Goal: Information Seeking & Learning: Learn about a topic

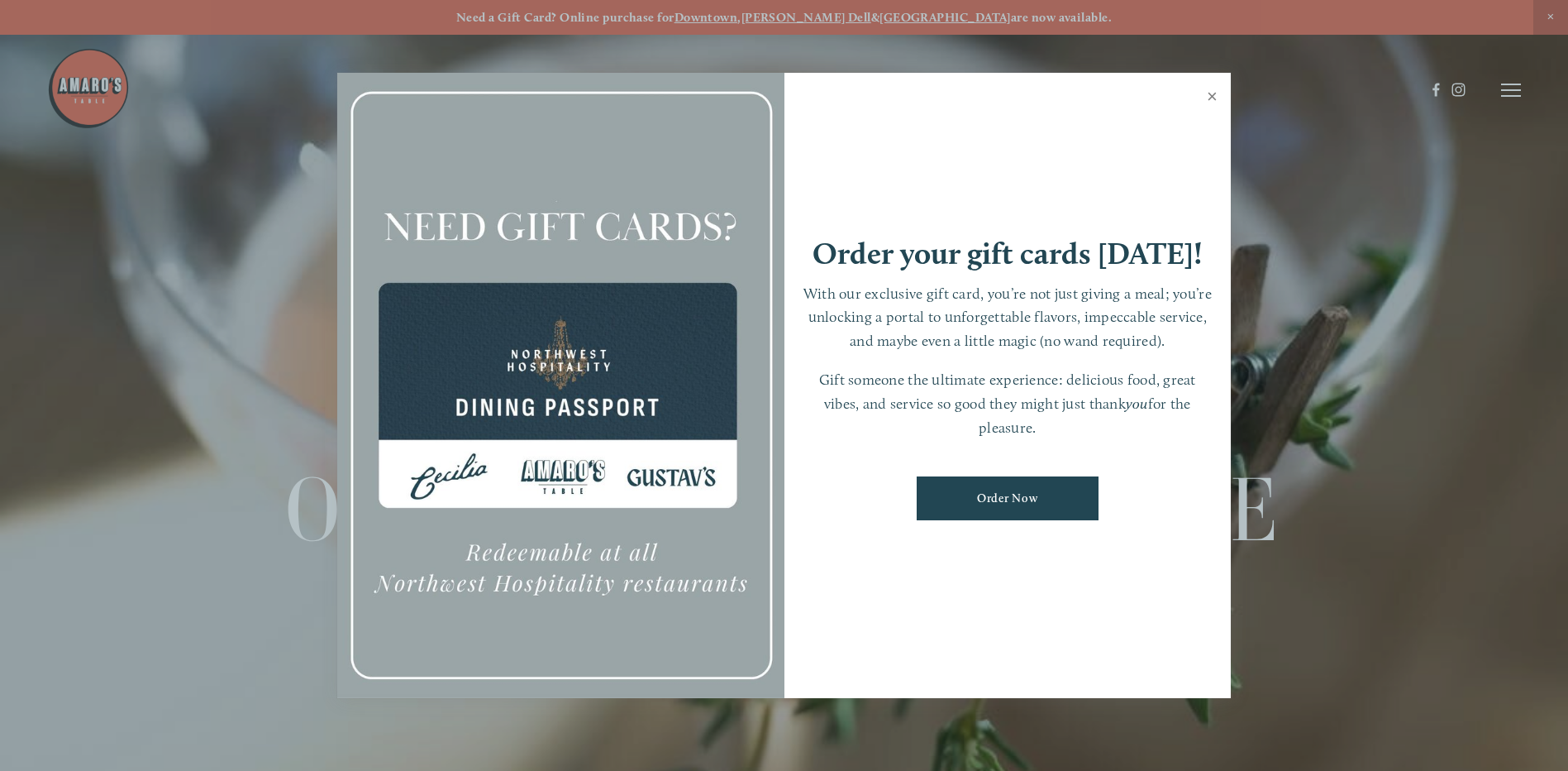
click at [1209, 92] on link "Close" at bounding box center [1212, 98] width 32 height 46
click at [1209, 92] on div at bounding box center [736, 90] width 1378 height 86
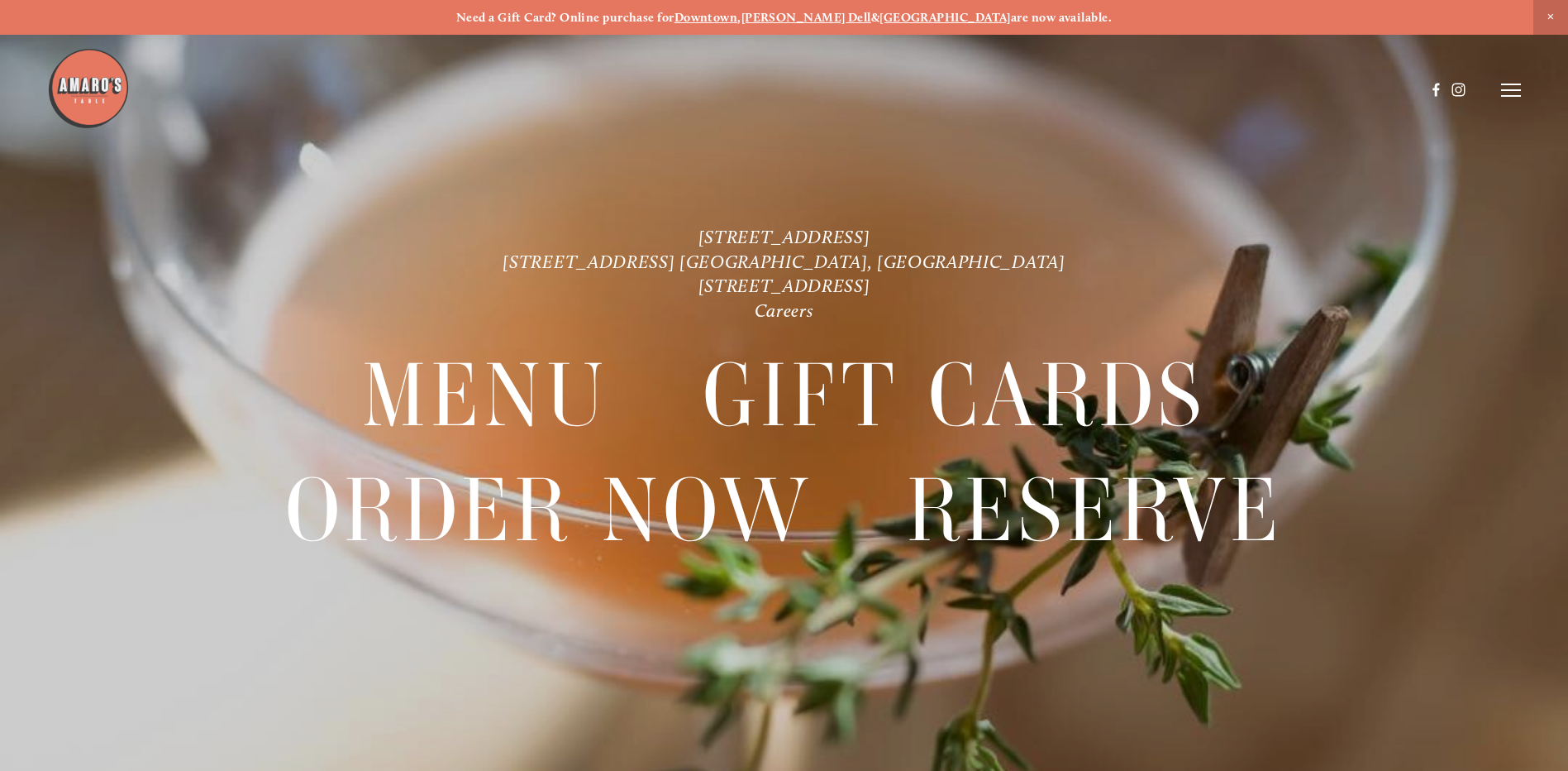
click at [72, 84] on img at bounding box center [88, 88] width 82 height 82
click at [1548, 11] on span "Close Announcement" at bounding box center [1549, 17] width 34 height 34
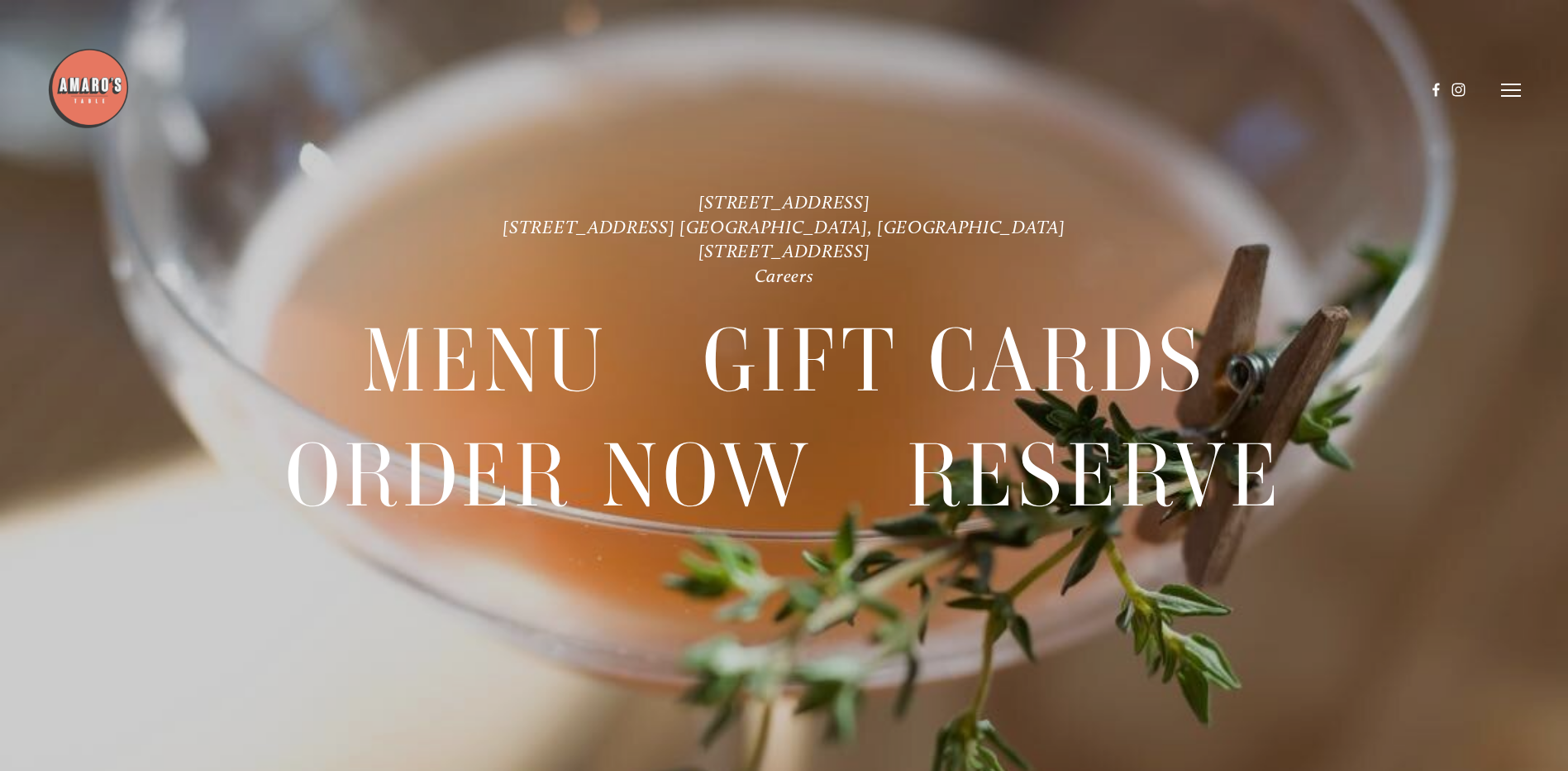
click at [1548, 11] on div at bounding box center [784, 385] width 1568 height 771
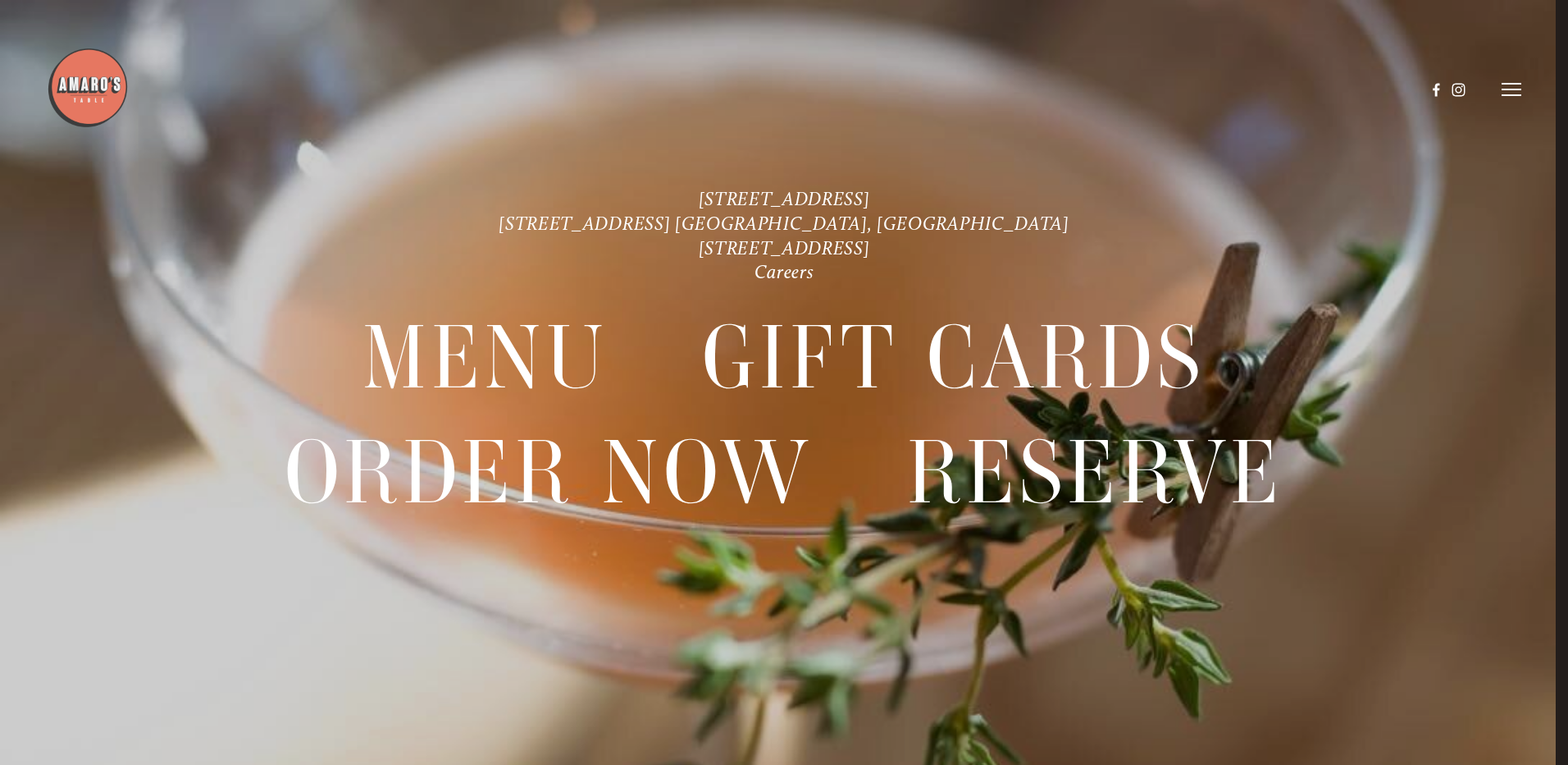
click at [1513, 87] on icon at bounding box center [1511, 88] width 19 height 15
click at [1157, 87] on span "Menu" at bounding box center [1166, 89] width 34 height 16
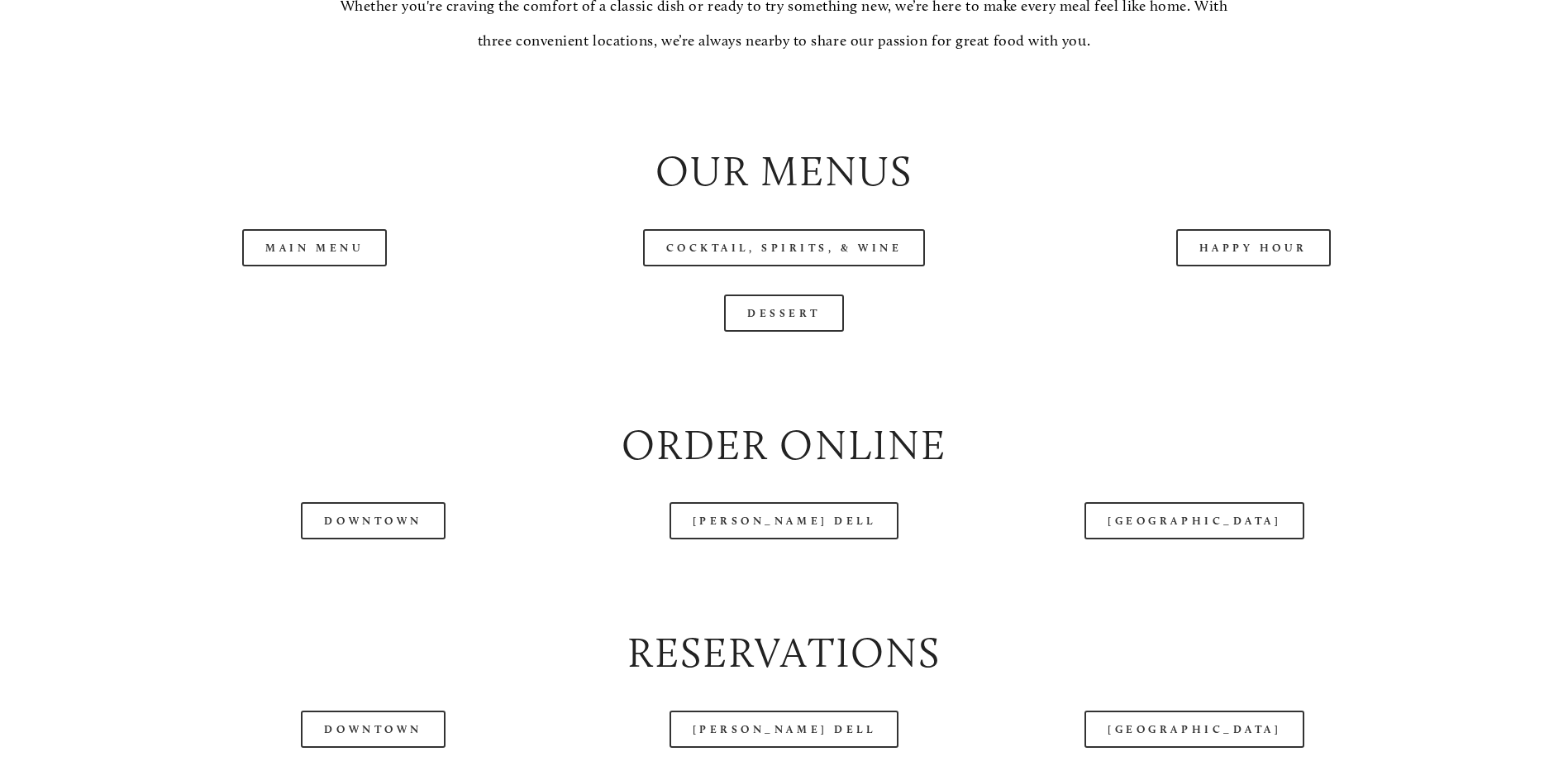
scroll to position [1819, 0]
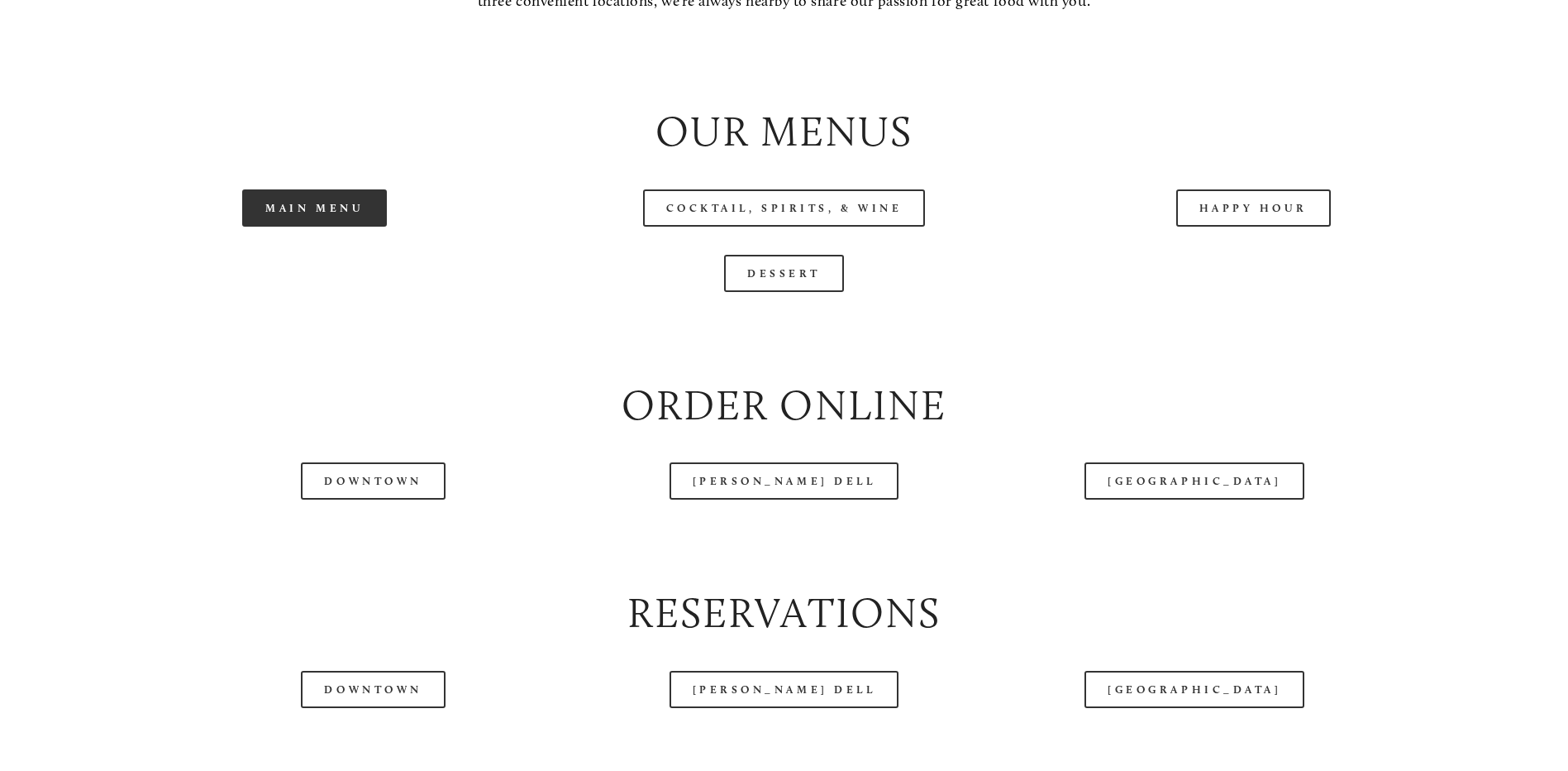
click at [341, 226] on link "Main Menu" at bounding box center [314, 208] width 145 height 37
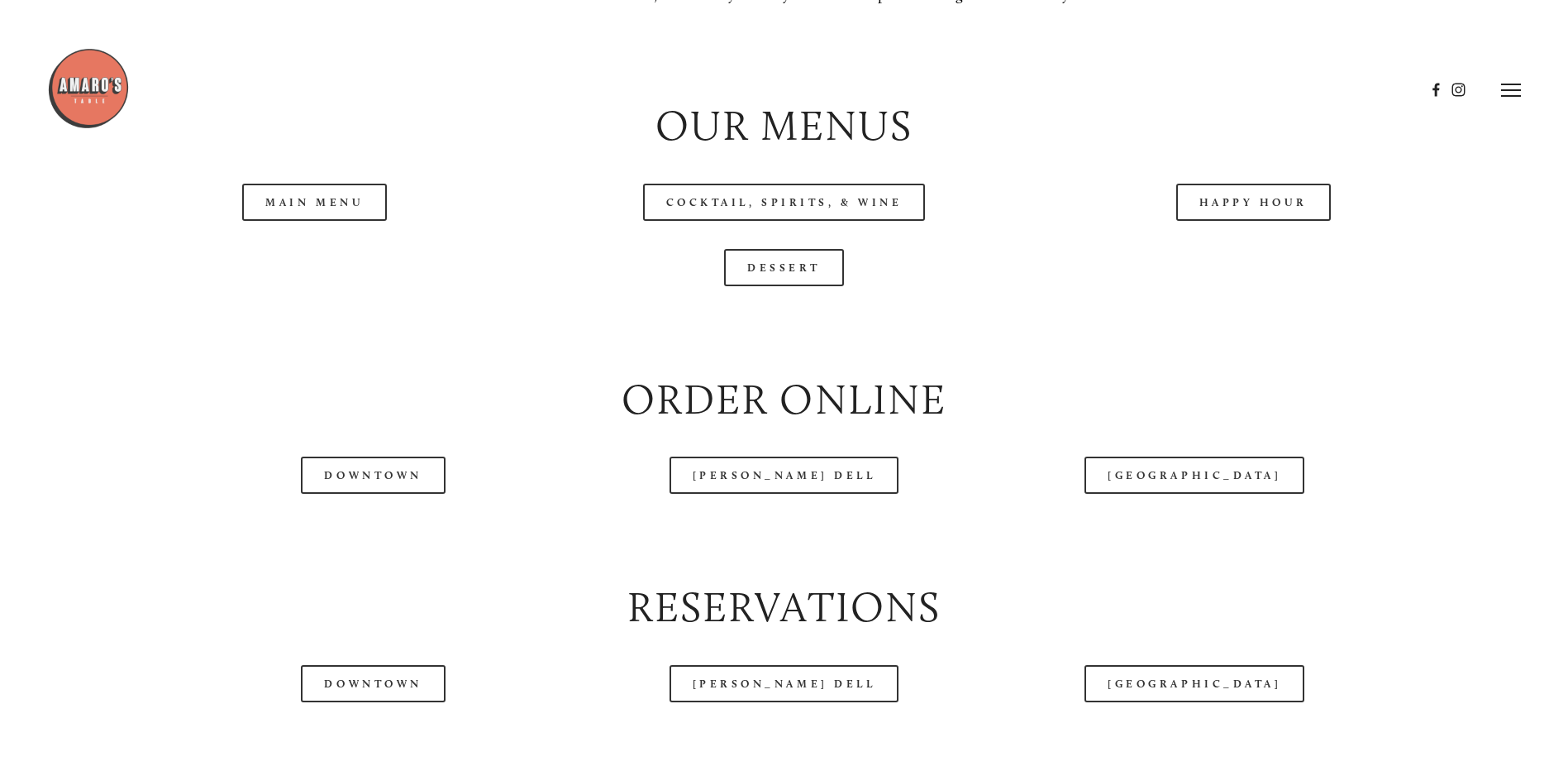
scroll to position [1792, 0]
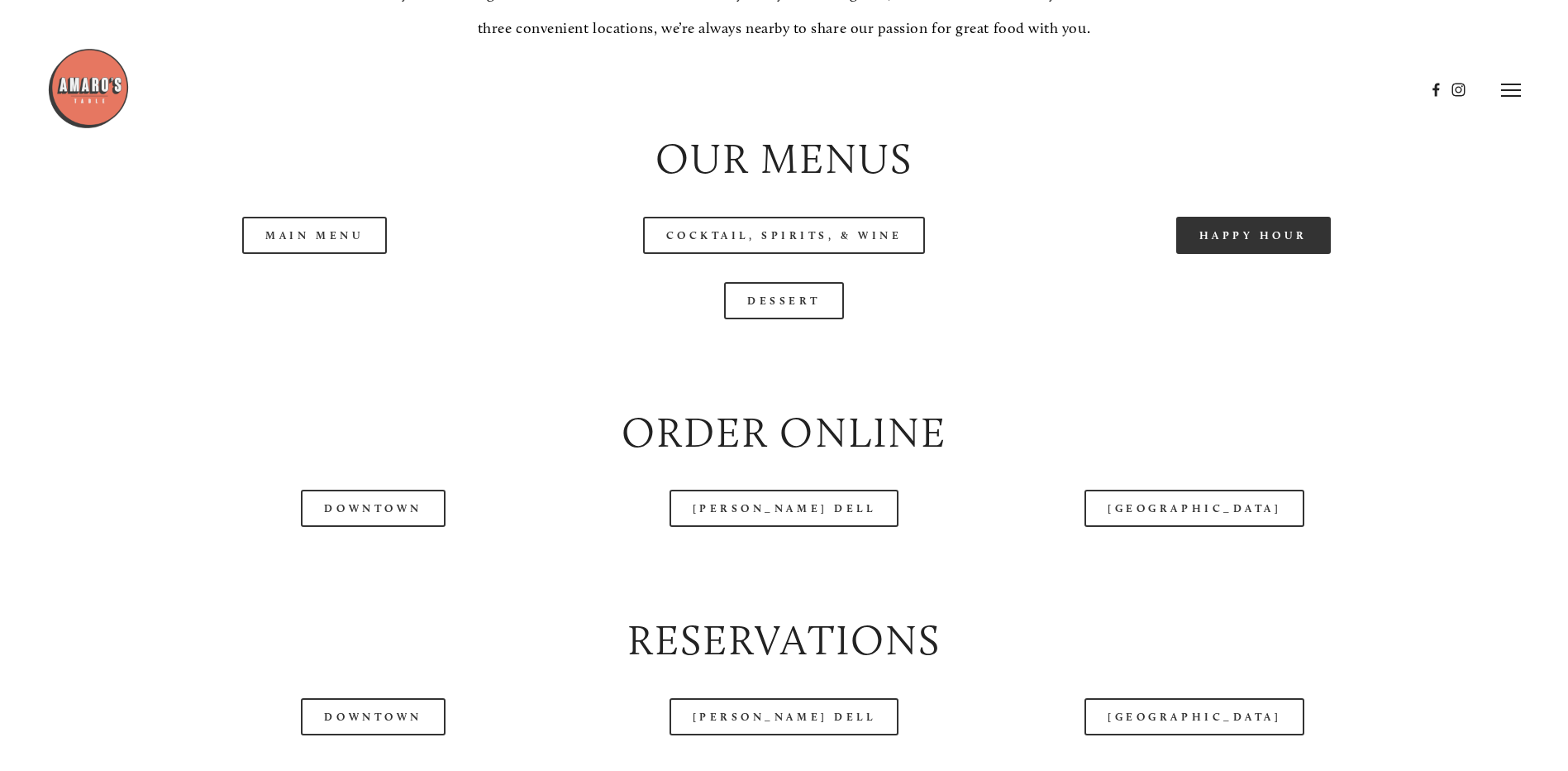
click at [1228, 254] on link "Happy Hour" at bounding box center [1254, 235] width 156 height 37
click at [319, 254] on link "Main Menu" at bounding box center [314, 235] width 145 height 37
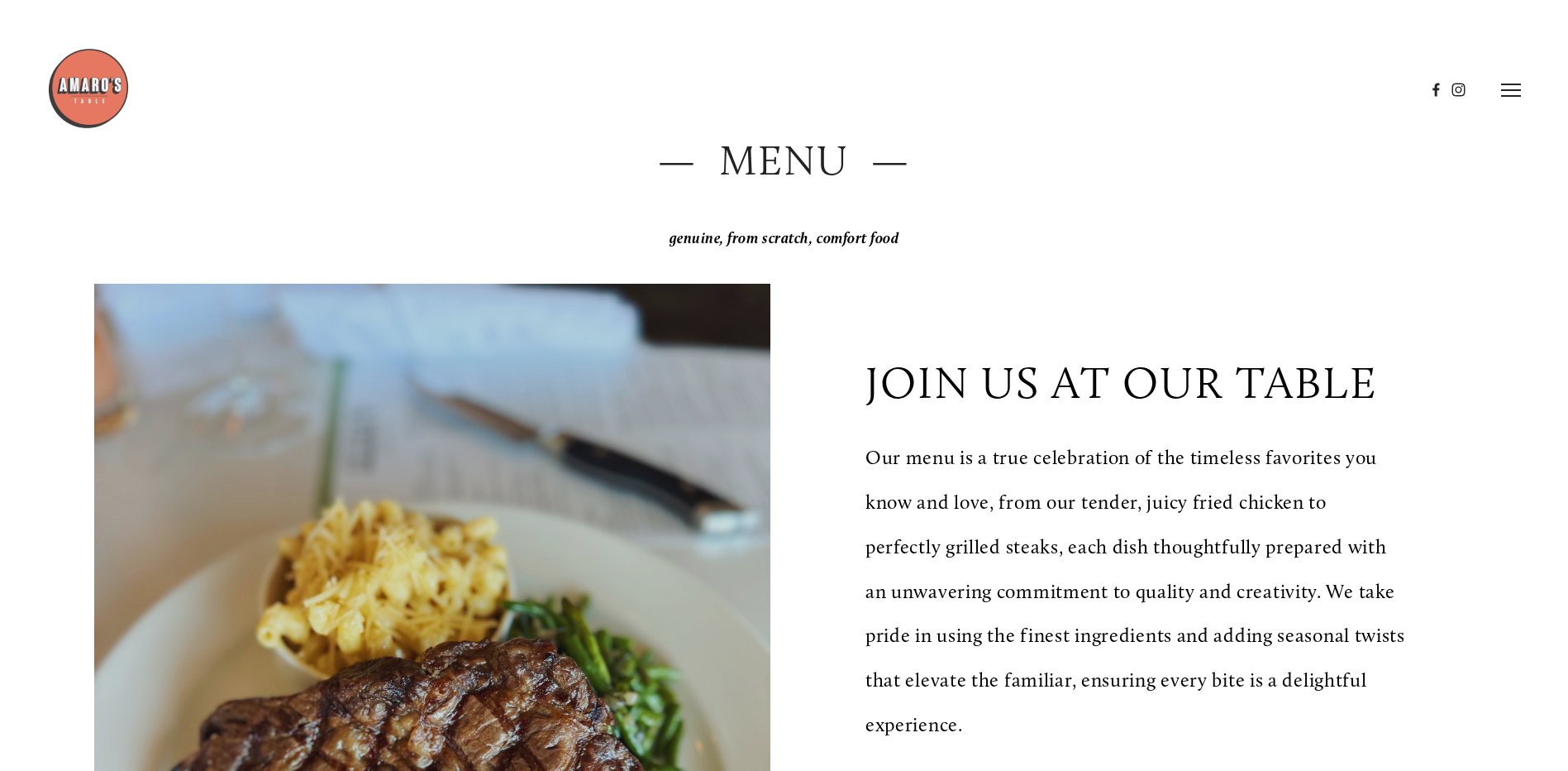
scroll to position [0, 0]
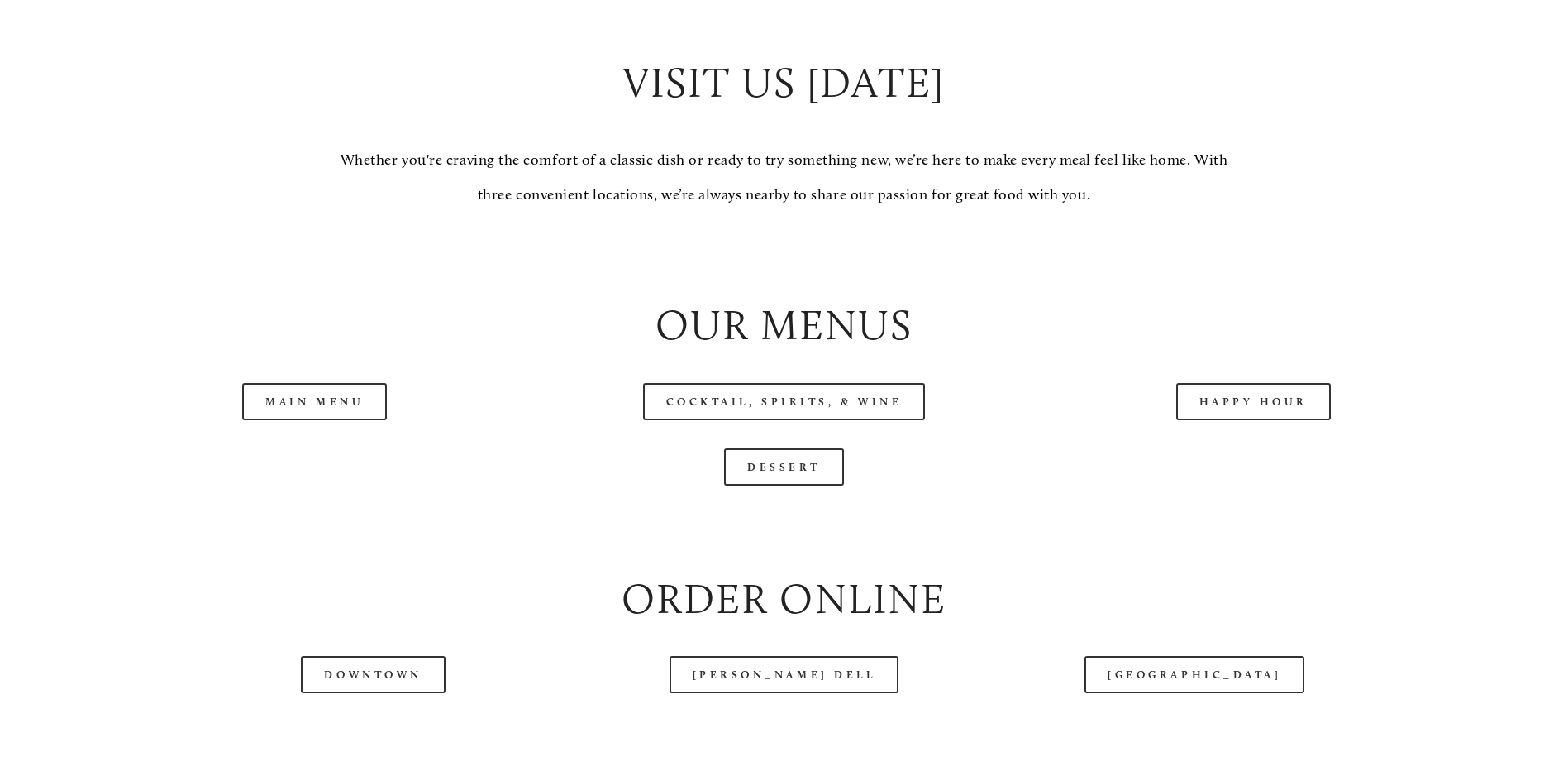
scroll to position [1654, 0]
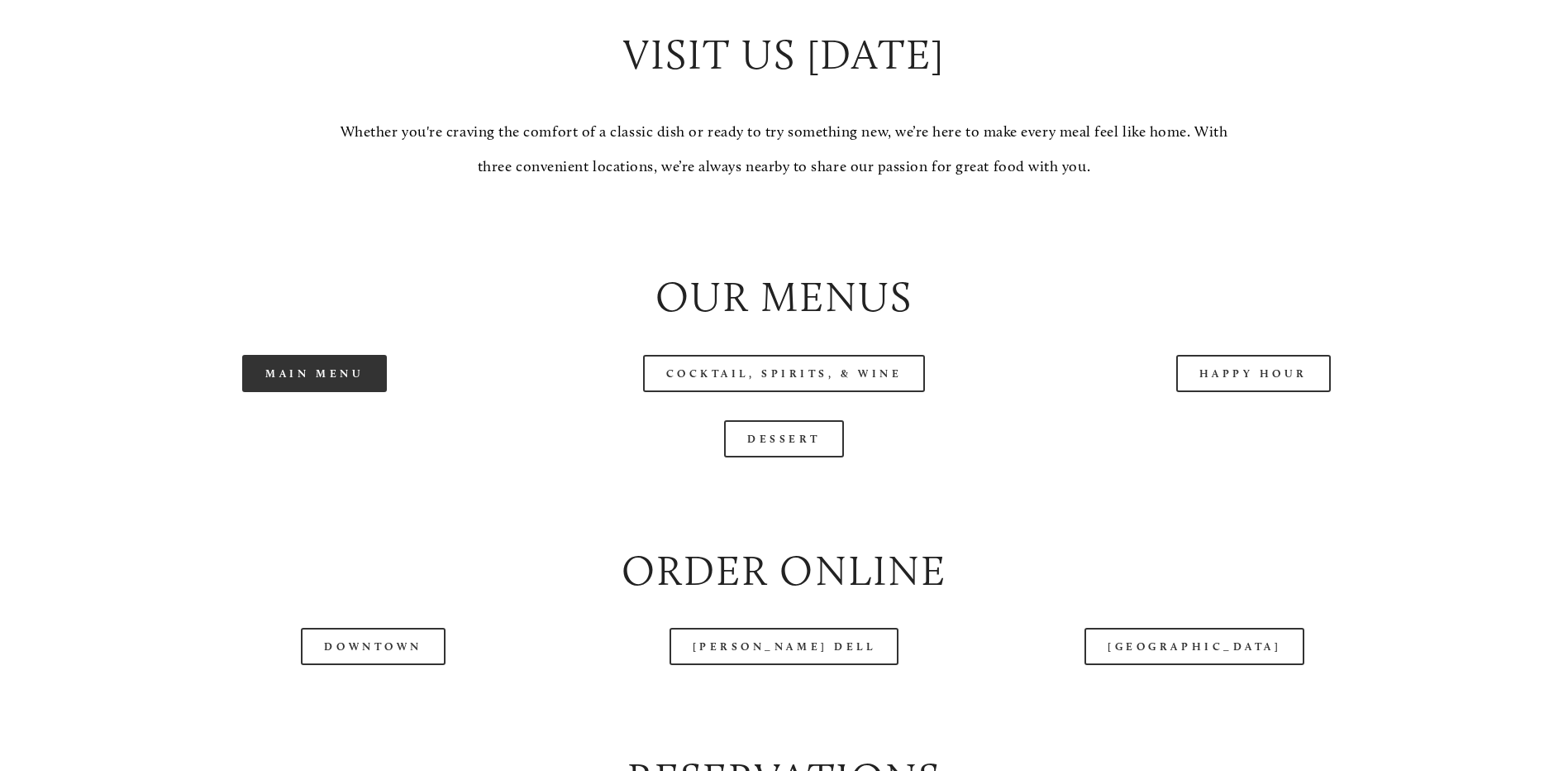
click at [314, 392] on link "Main Menu" at bounding box center [314, 373] width 145 height 37
click at [360, 392] on link "Main Menu" at bounding box center [314, 373] width 145 height 37
